Goal: Obtain resource: Obtain resource

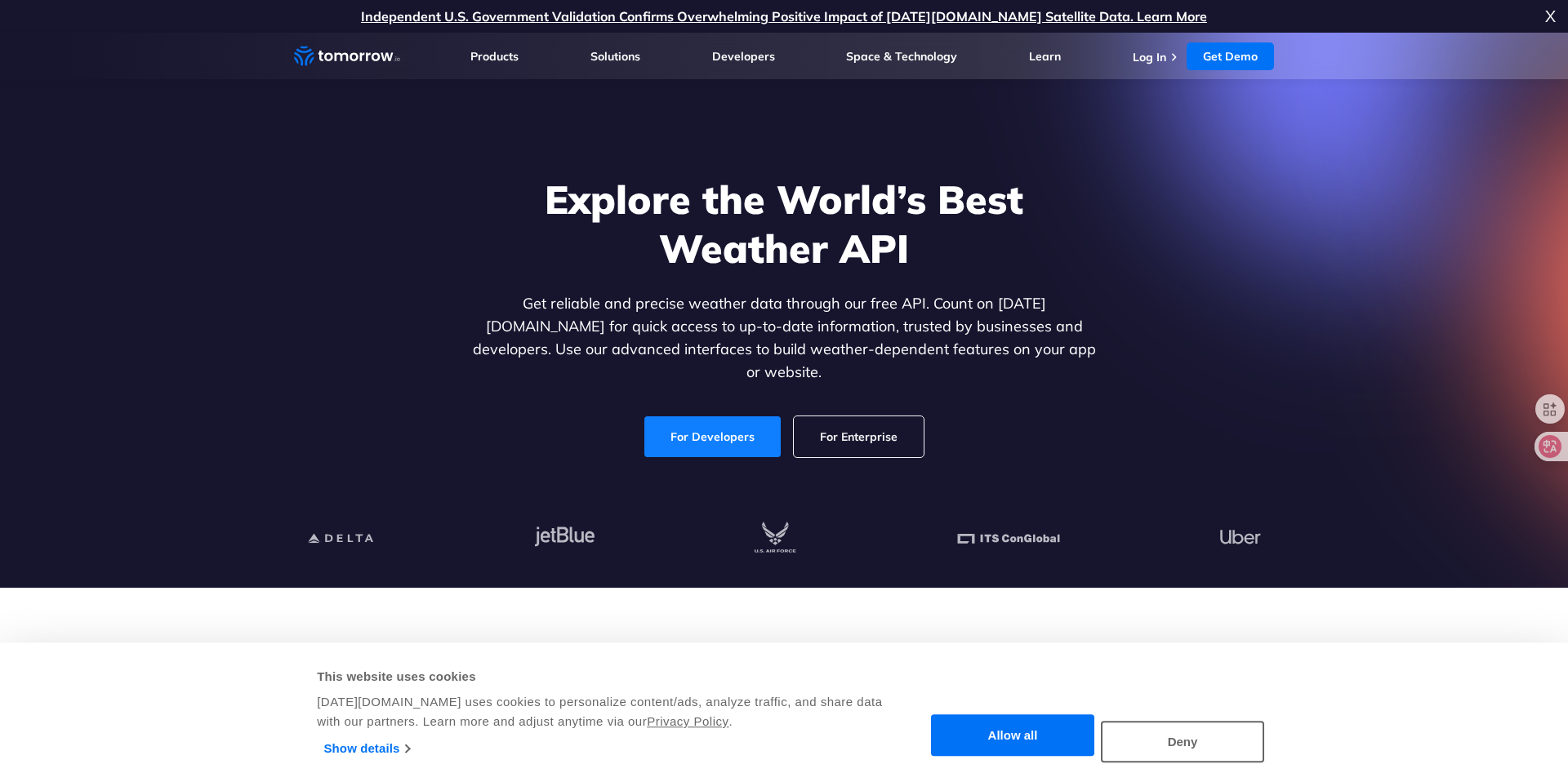
click at [727, 422] on link "For Developers" at bounding box center [712, 437] width 136 height 41
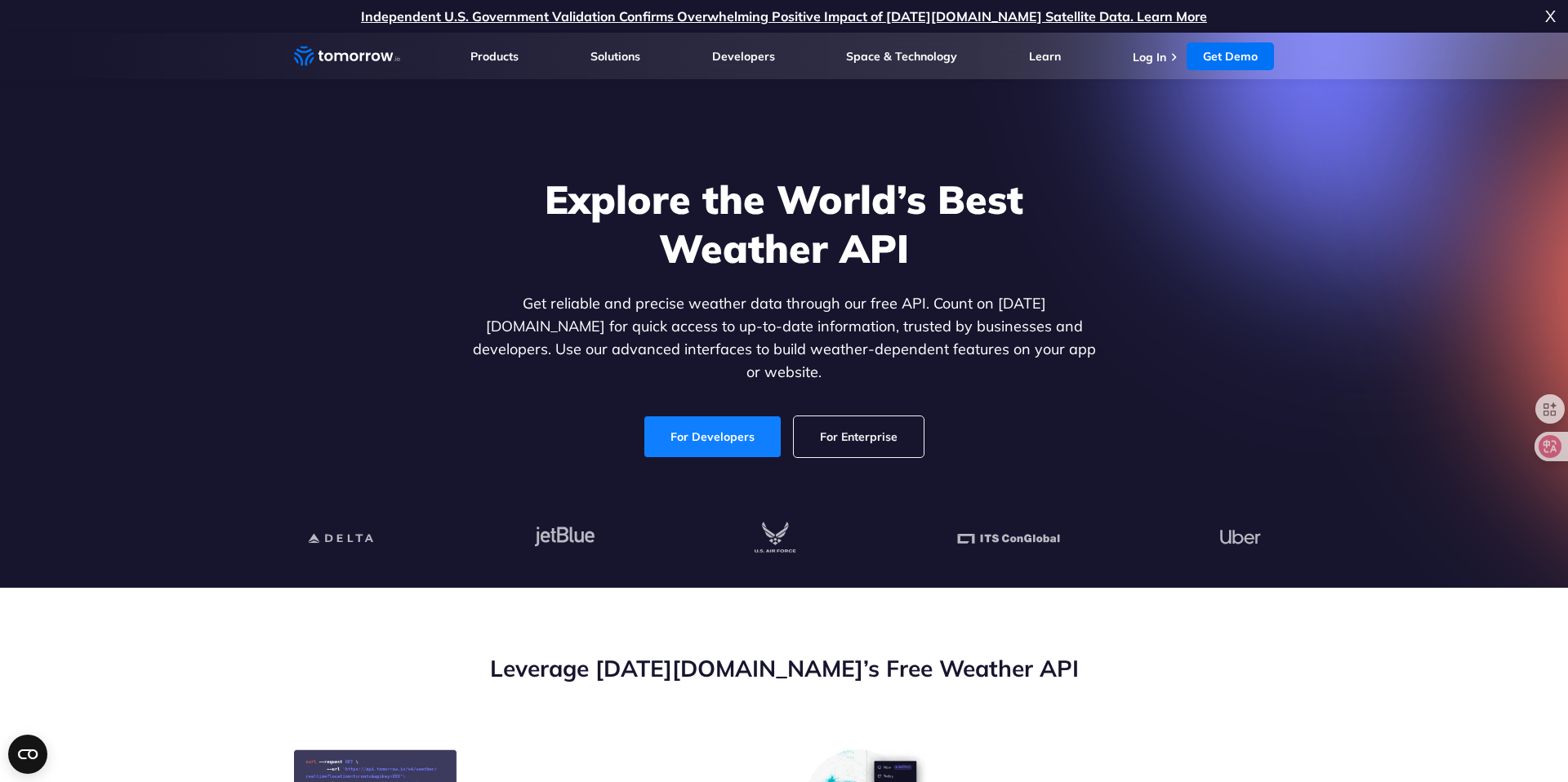
click at [709, 416] on link "For Developers" at bounding box center [712, 437] width 136 height 41
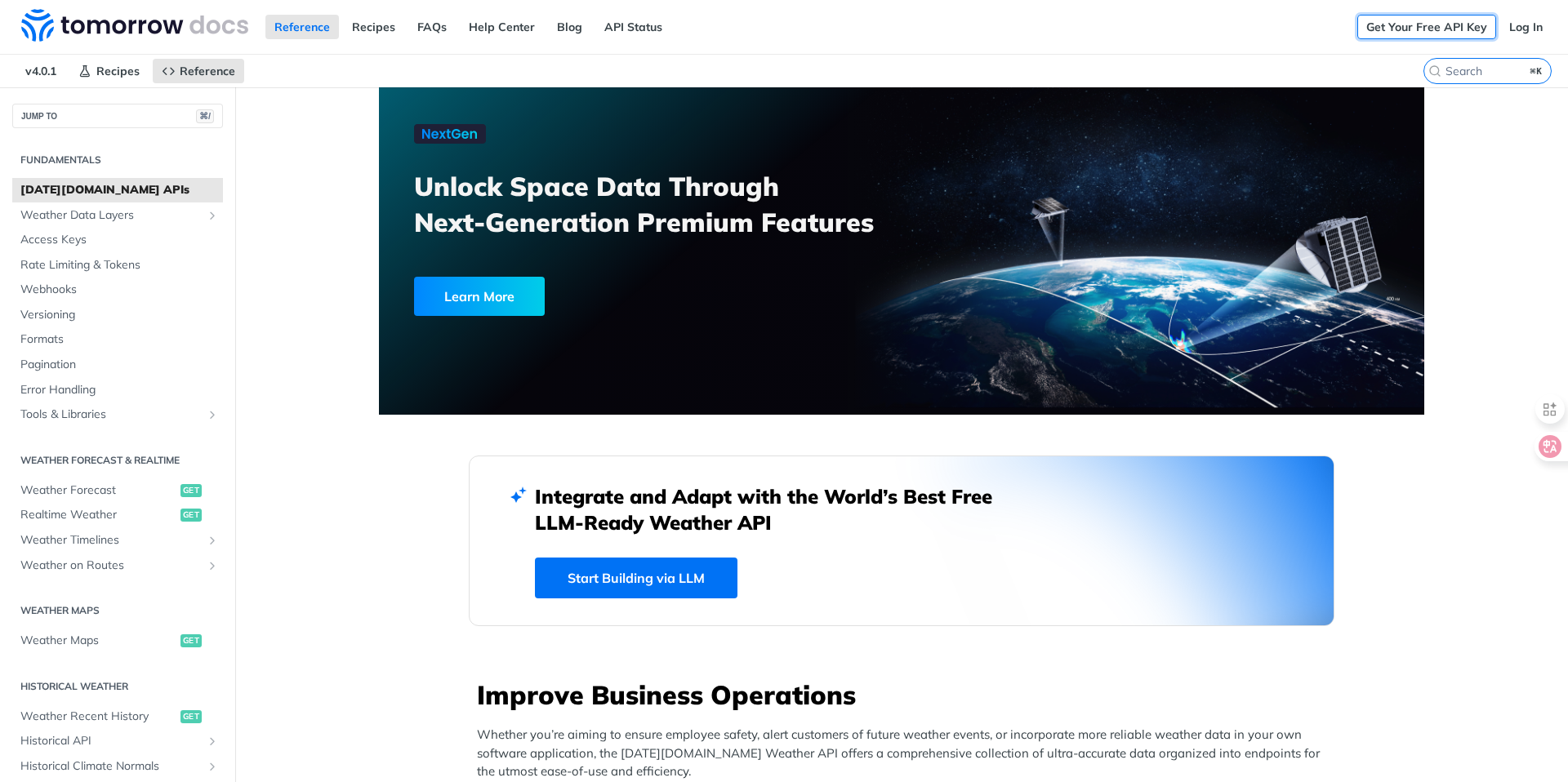
click at [1432, 22] on link "Get Your Free API Key" at bounding box center [1426, 26] width 139 height 24
